Goal: Find specific page/section: Find specific page/section

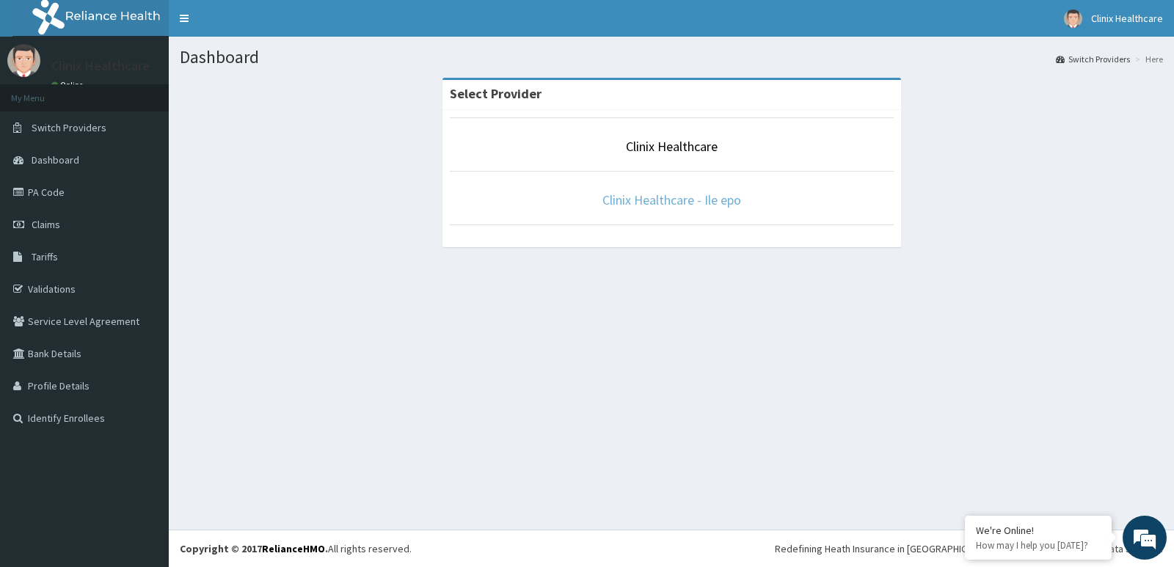
click at [667, 207] on link "Clinix Healthcare - Ile epo" at bounding box center [671, 200] width 139 height 17
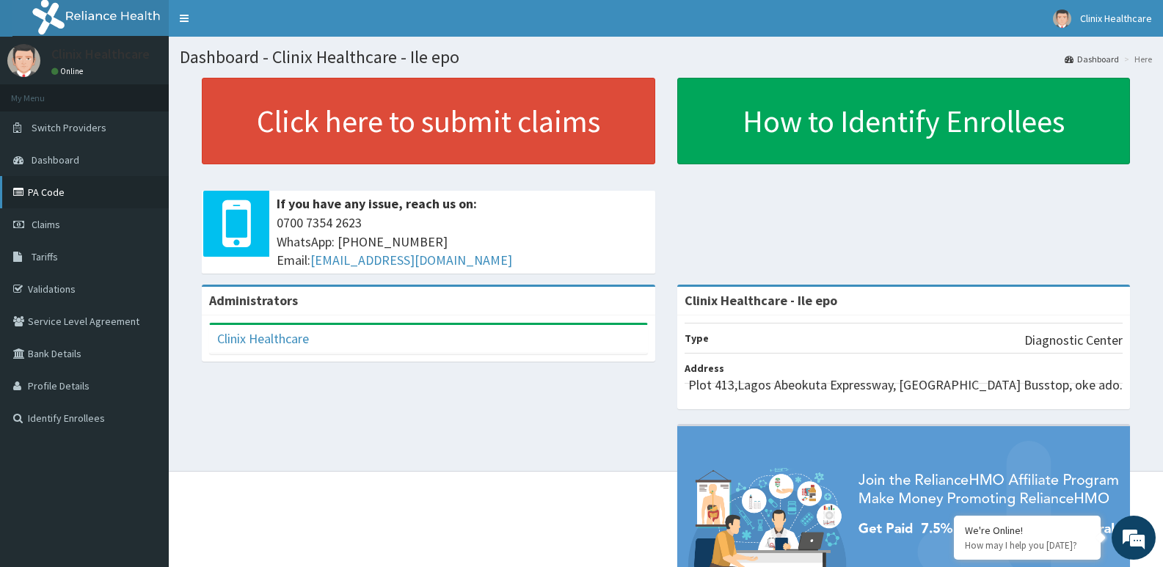
click at [98, 196] on link "PA Code" at bounding box center [84, 192] width 169 height 32
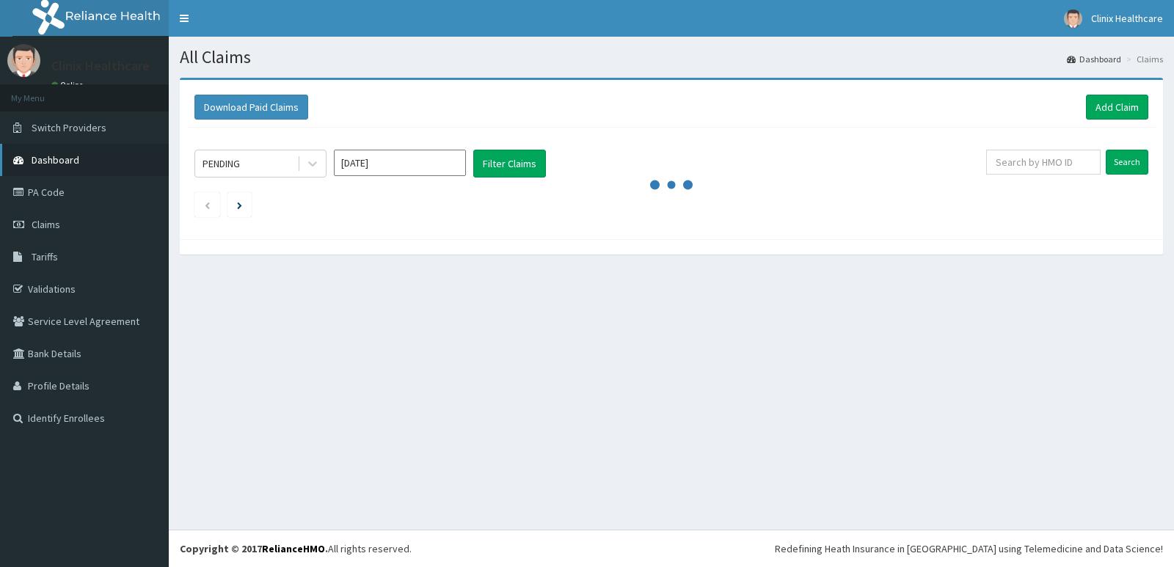
click at [71, 161] on span "Dashboard" at bounding box center [56, 159] width 48 height 13
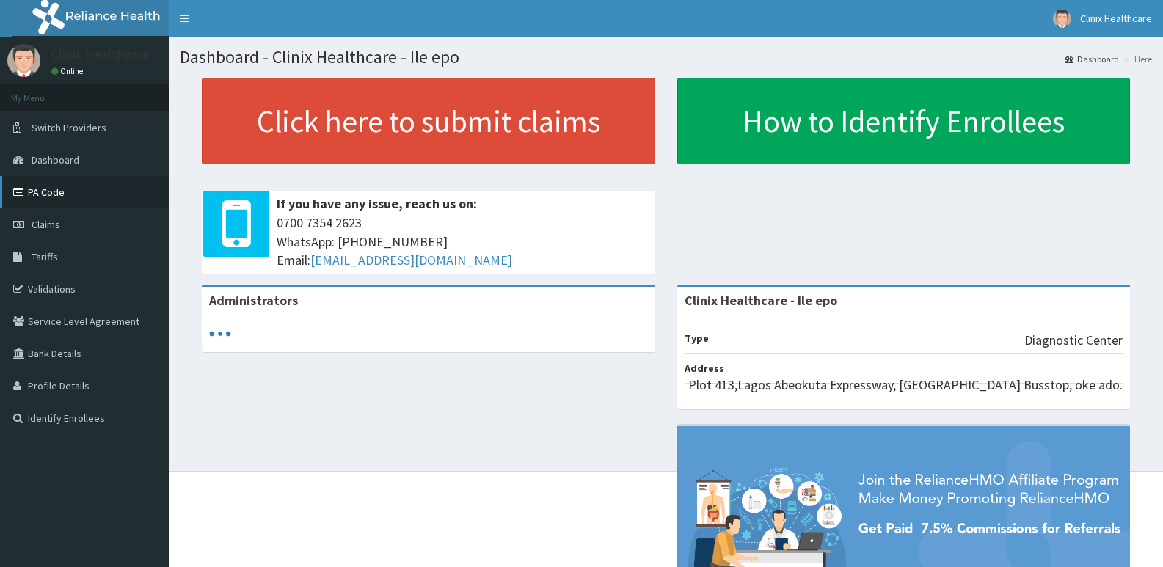
click at [57, 189] on link "PA Code" at bounding box center [84, 192] width 169 height 32
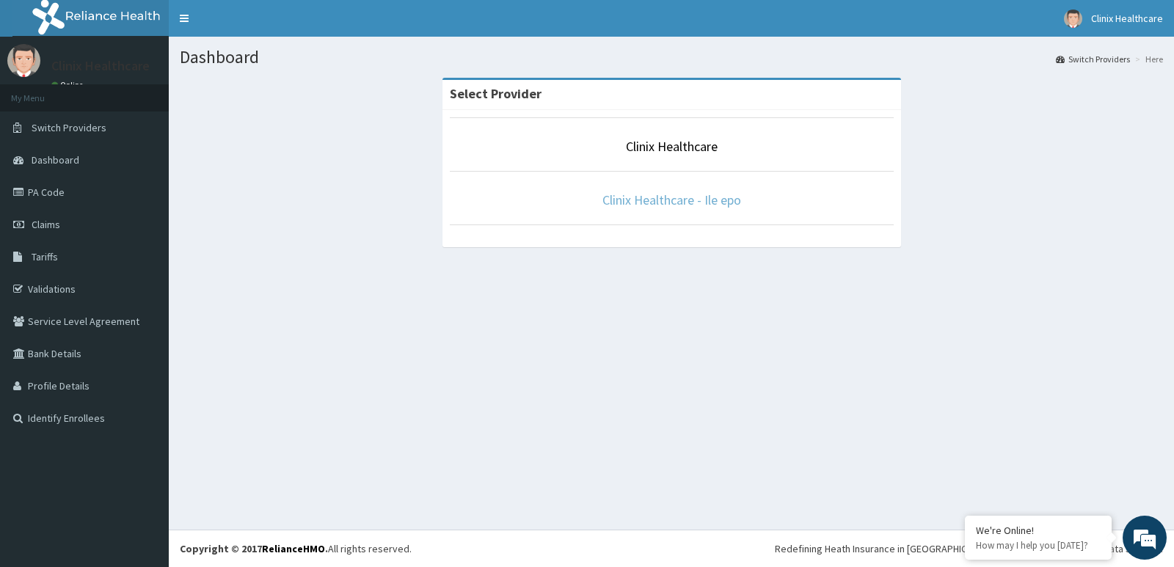
click at [710, 203] on link "Clinix Healthcare - Ile epo" at bounding box center [671, 200] width 139 height 17
